Goal: Information Seeking & Learning: Understand process/instructions

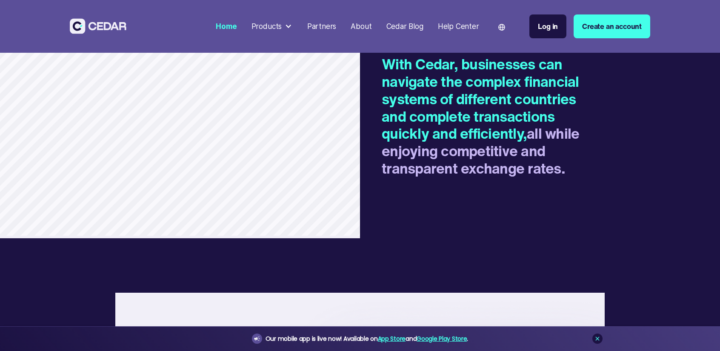
scroll to position [1472, 0]
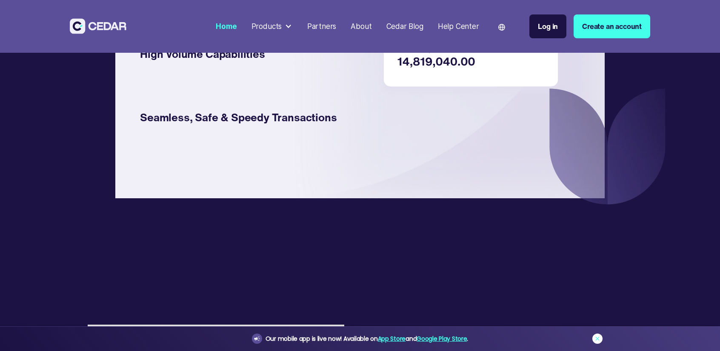
click at [599, 338] on icon at bounding box center [598, 339] width 4 height 4
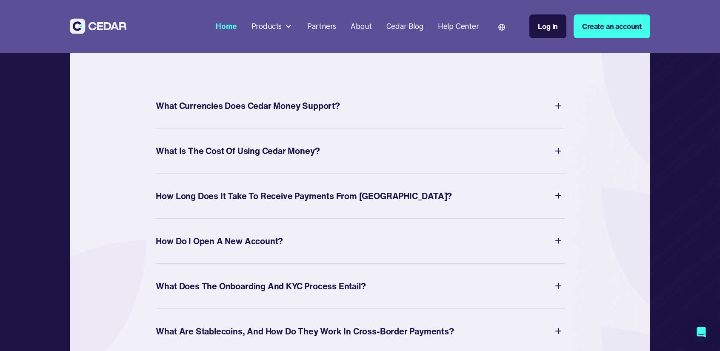
scroll to position [3176, 0]
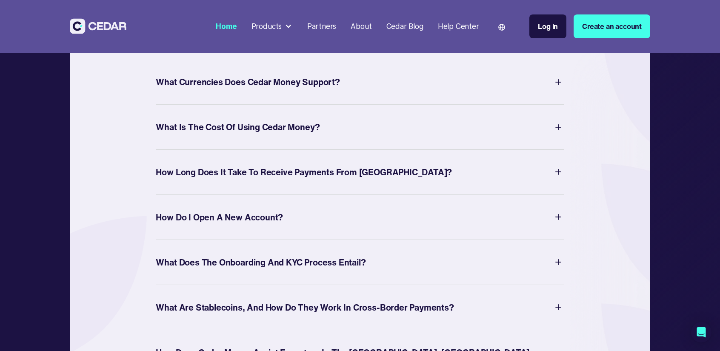
click at [562, 88] on img at bounding box center [559, 82] width 12 height 12
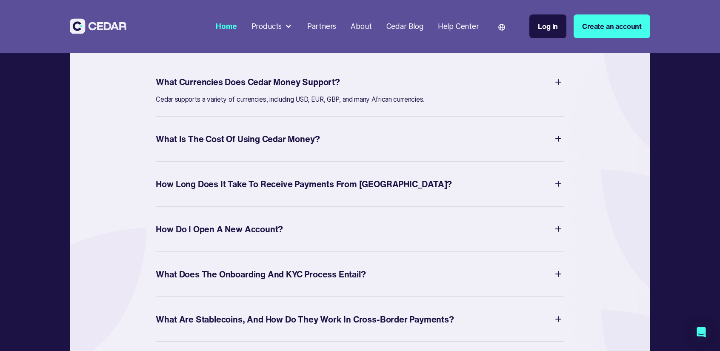
click at [560, 88] on img at bounding box center [559, 82] width 12 height 12
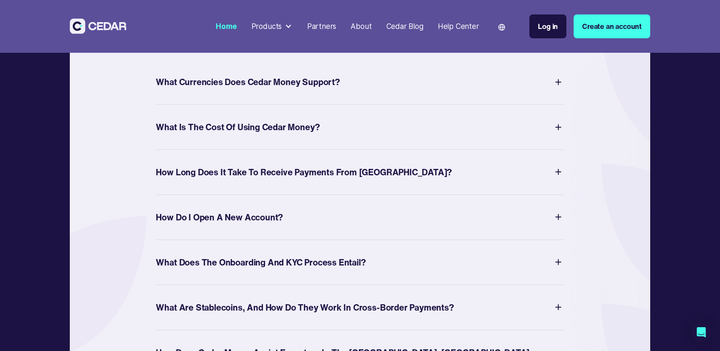
click at [558, 133] on img at bounding box center [559, 127] width 12 height 12
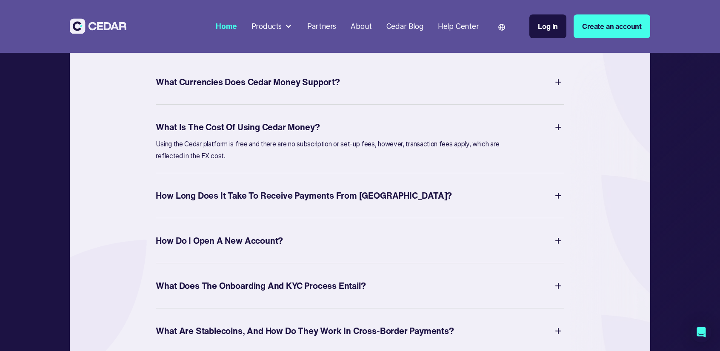
click at [564, 133] on img at bounding box center [559, 127] width 12 height 12
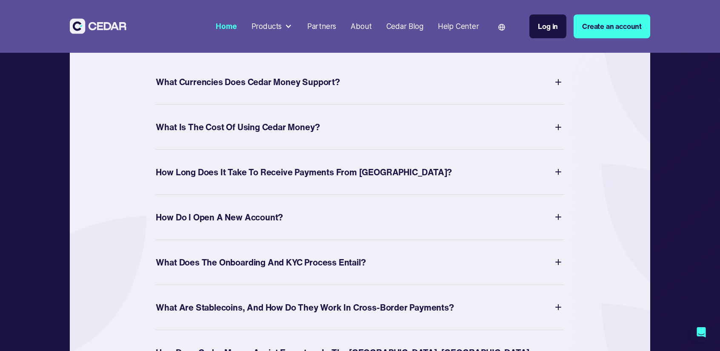
click at [555, 178] on img at bounding box center [559, 172] width 12 height 12
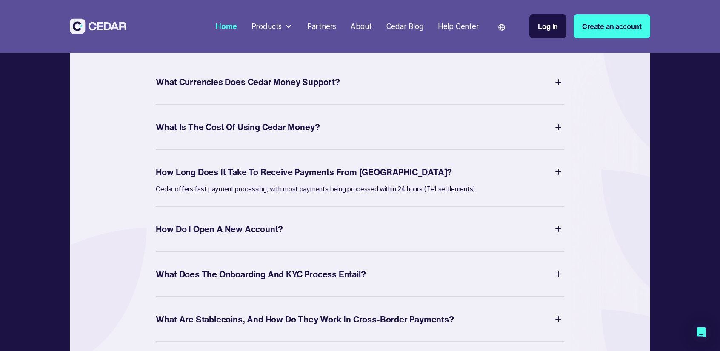
click at [549, 238] on div "How Do I Open a New Account?" at bounding box center [360, 228] width 408 height 19
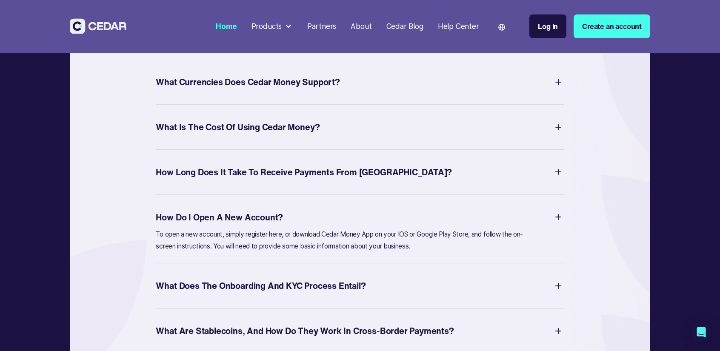
scroll to position [3346, 0]
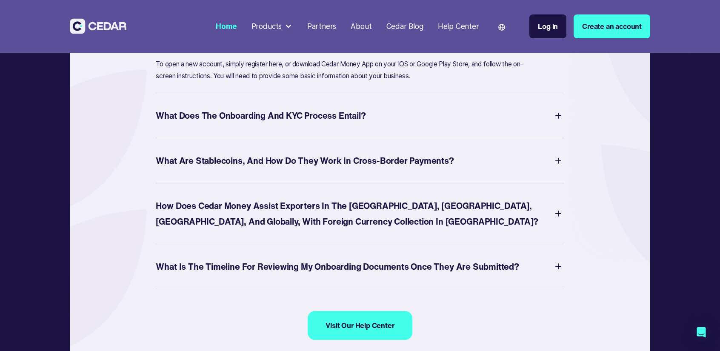
click at [563, 122] on img at bounding box center [559, 116] width 12 height 12
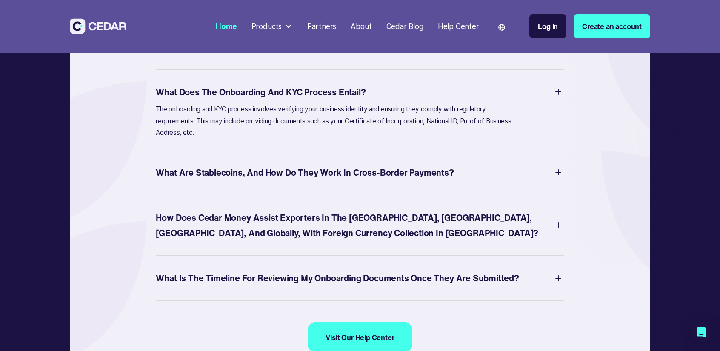
click at [559, 178] on img at bounding box center [559, 172] width 12 height 12
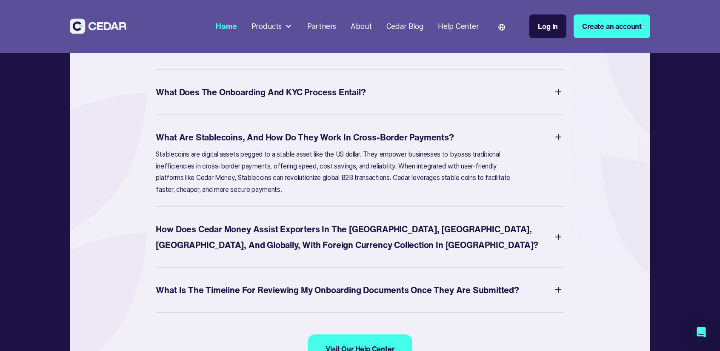
scroll to position [3403, 0]
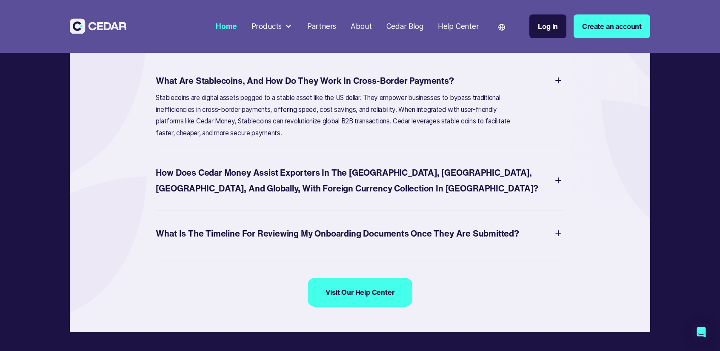
click at [551, 196] on div "How does Cedar Money assist Exporters in the [GEOGRAPHIC_DATA], [GEOGRAPHIC_DAT…" at bounding box center [354, 181] width 396 height 32
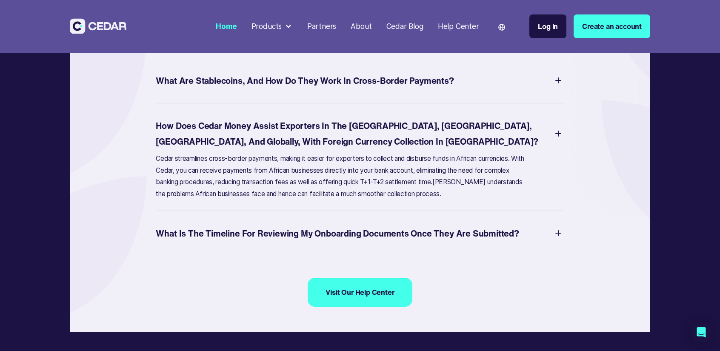
click at [557, 239] on img at bounding box center [559, 233] width 12 height 12
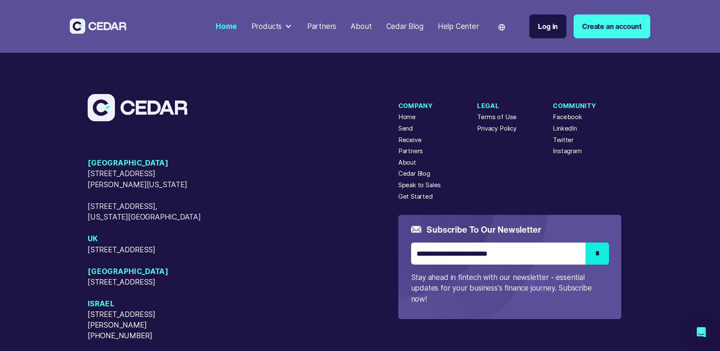
scroll to position [3663, 0]
